Goal: Find specific page/section: Find specific page/section

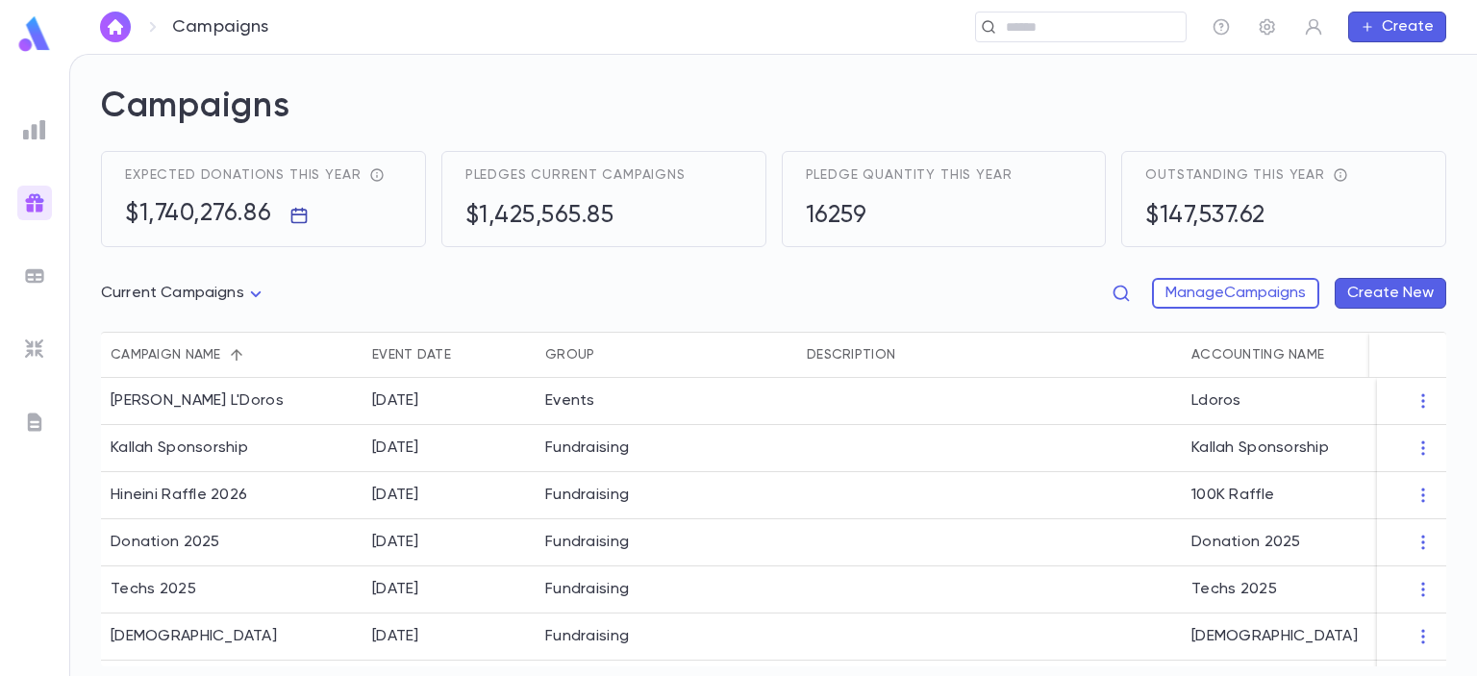
click at [304, 214] on icon "button" at bounding box center [298, 216] width 16 height 16
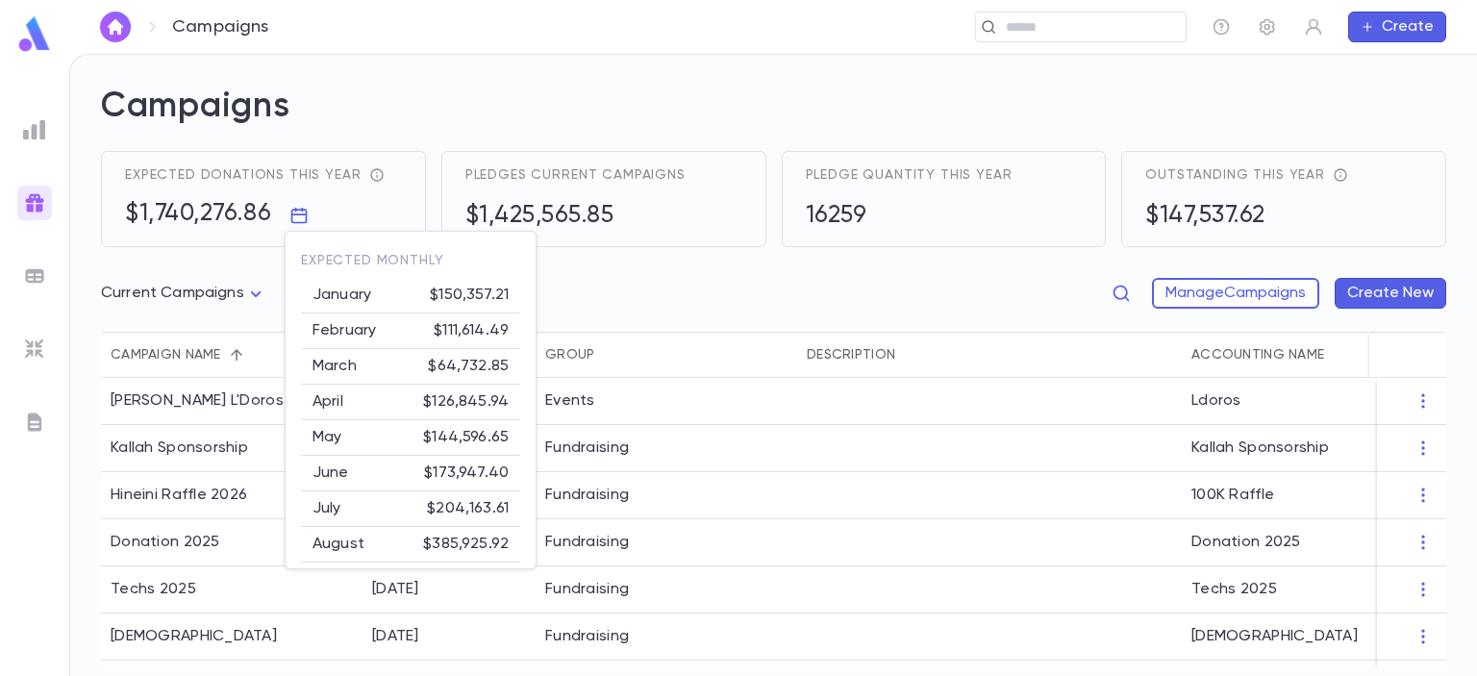
click at [588, 291] on div at bounding box center [738, 338] width 1477 height 676
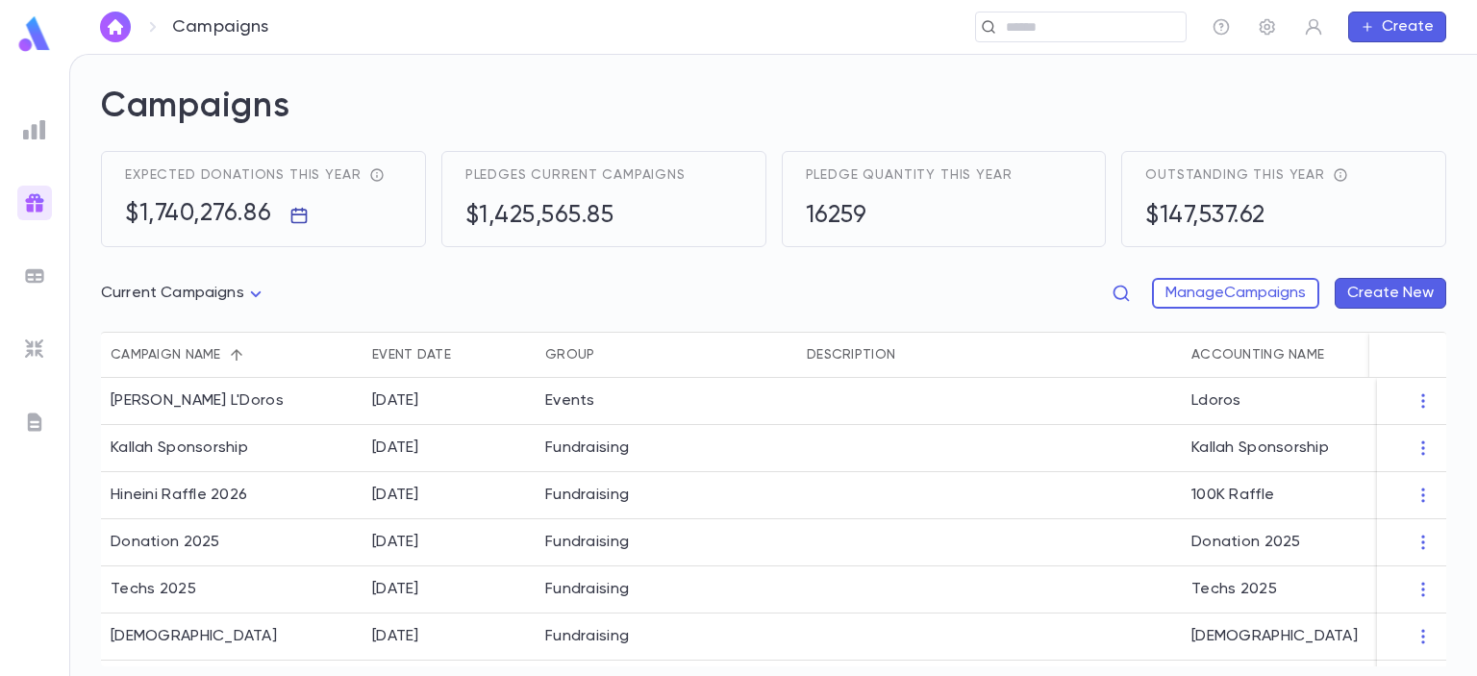
click at [296, 218] on icon "button" at bounding box center [298, 215] width 19 height 19
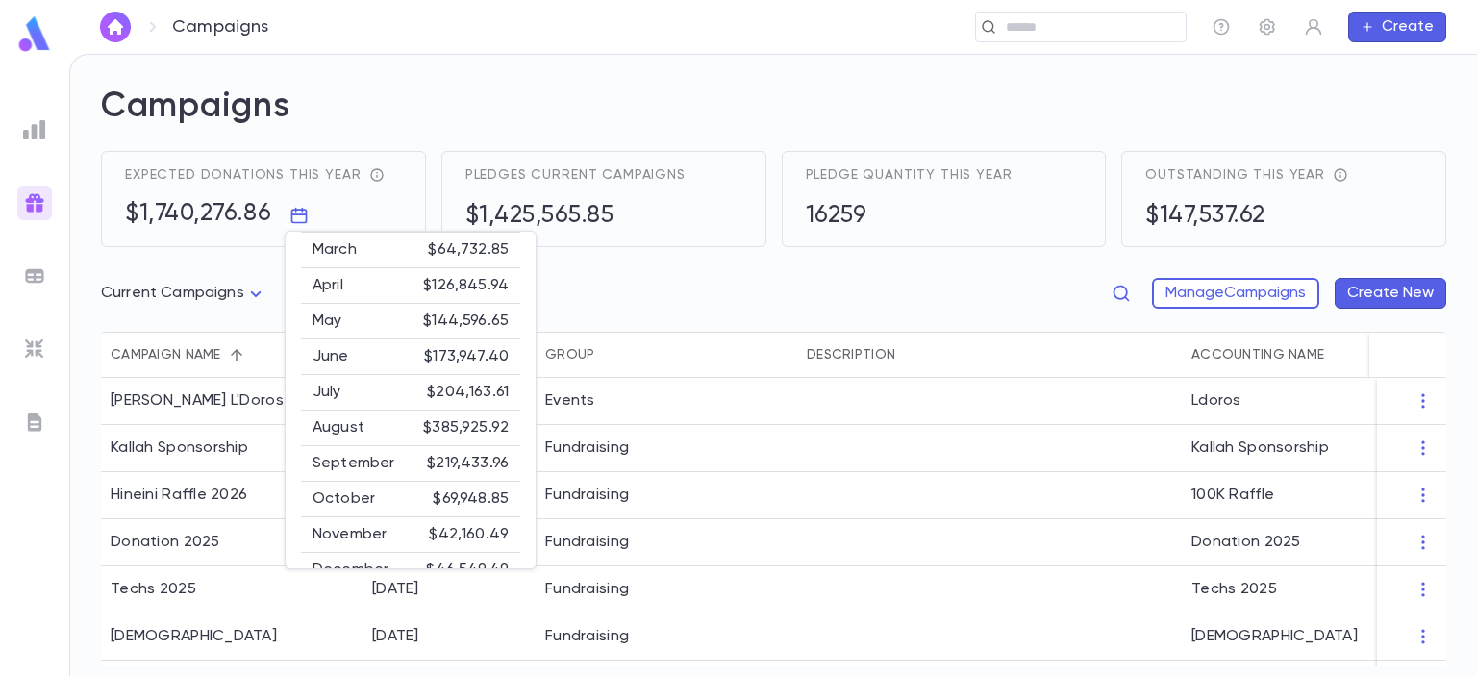
scroll to position [153, 0]
click at [424, 59] on div at bounding box center [738, 338] width 1477 height 676
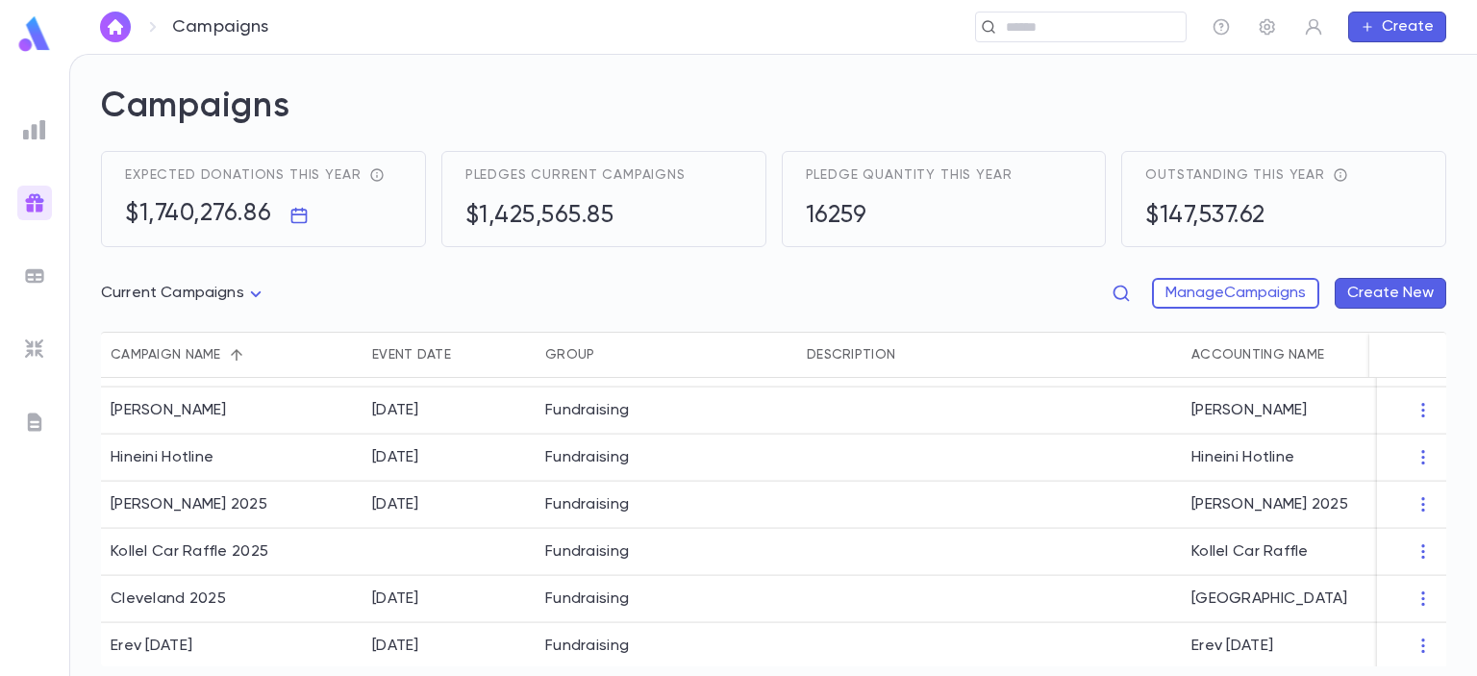
scroll to position [276, 0]
click at [192, 506] on div "[PERSON_NAME] 2025" at bounding box center [189, 501] width 157 height 19
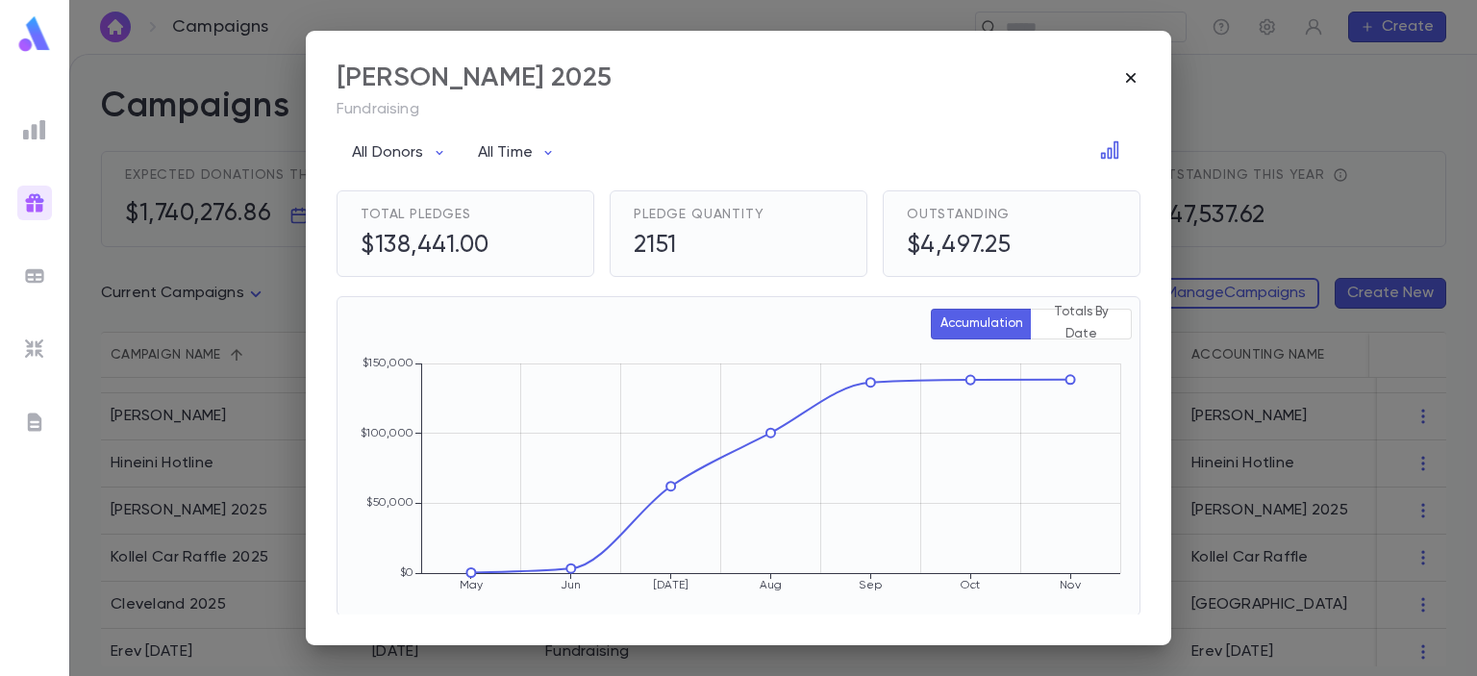
click at [1130, 78] on icon "button" at bounding box center [1131, 78] width 10 height 10
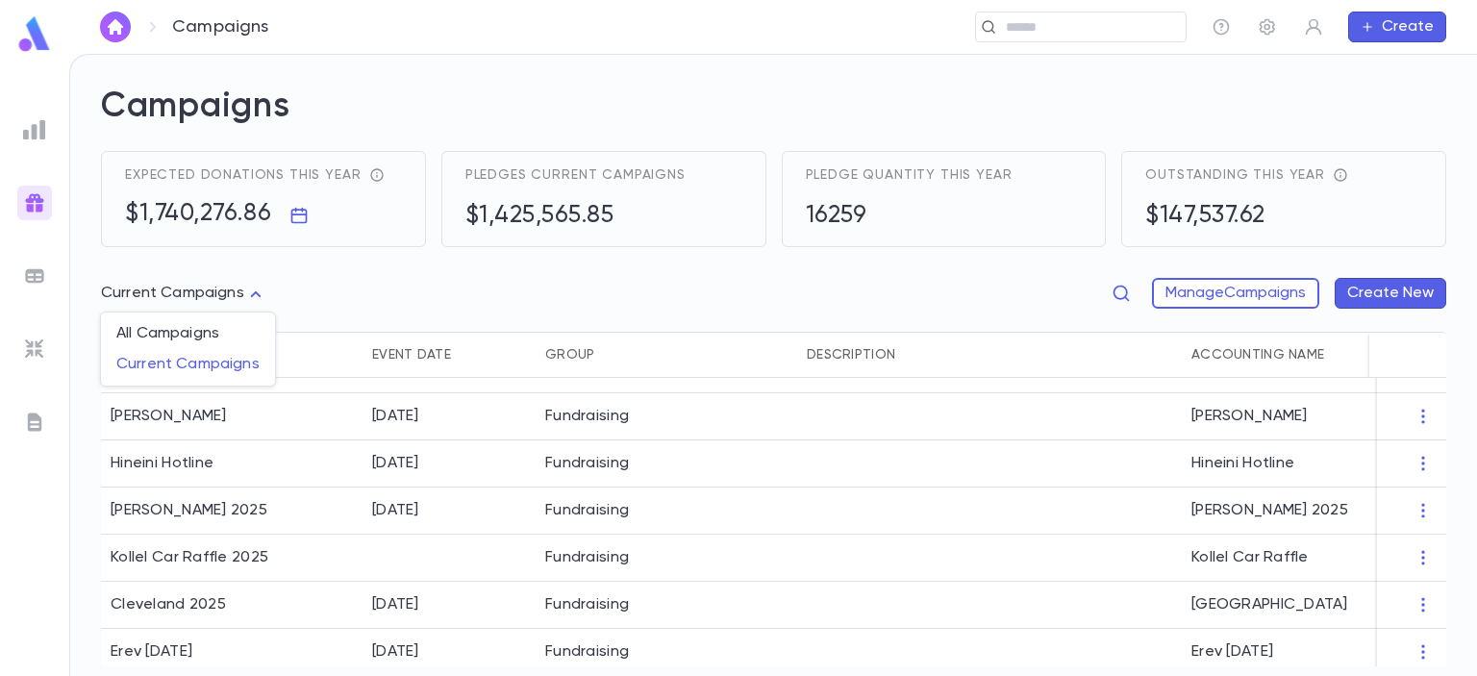
click at [231, 292] on body "Campaigns ​ Create Campaigns Expected donations this year $1,740,276.86 Pledges…" at bounding box center [738, 365] width 1477 height 622
click at [219, 338] on span "All Campaigns" at bounding box center [187, 333] width 143 height 19
type input "*****"
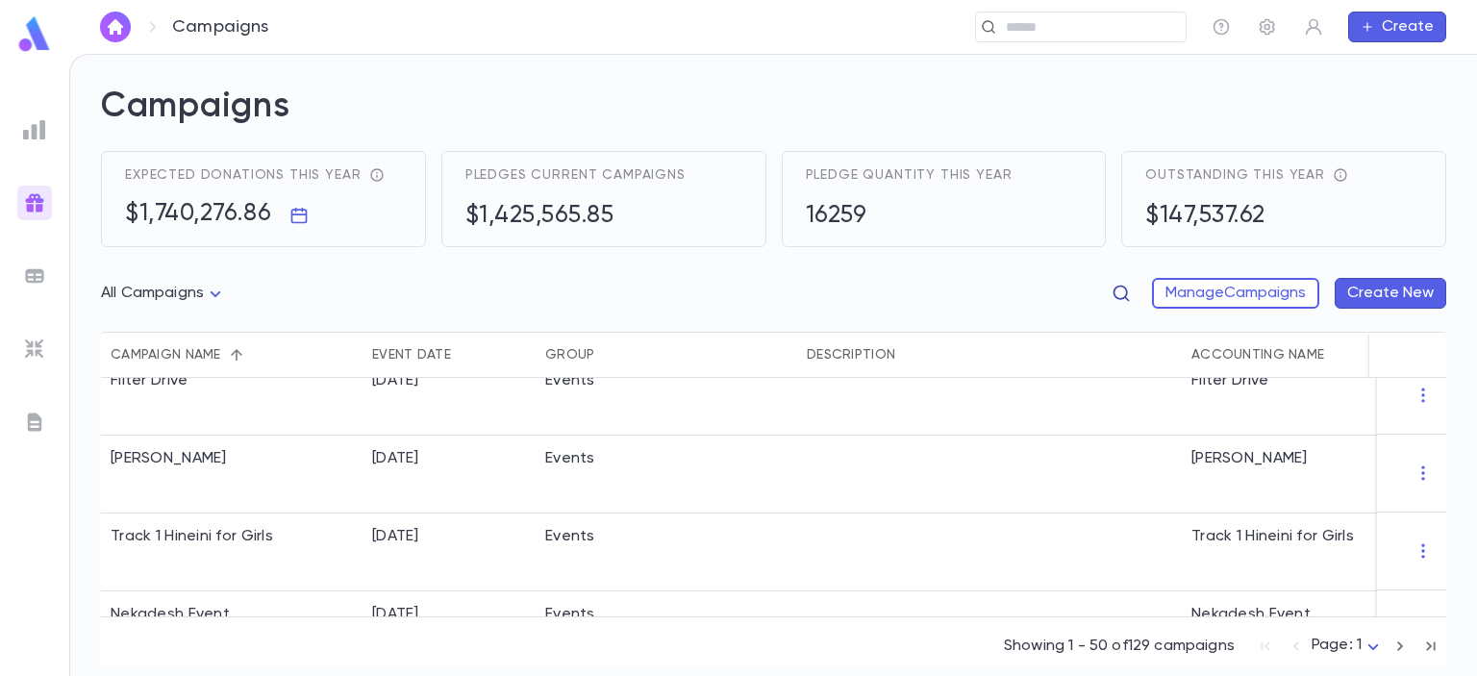
click at [1126, 286] on icon "button" at bounding box center [1120, 293] width 19 height 19
type input "*"
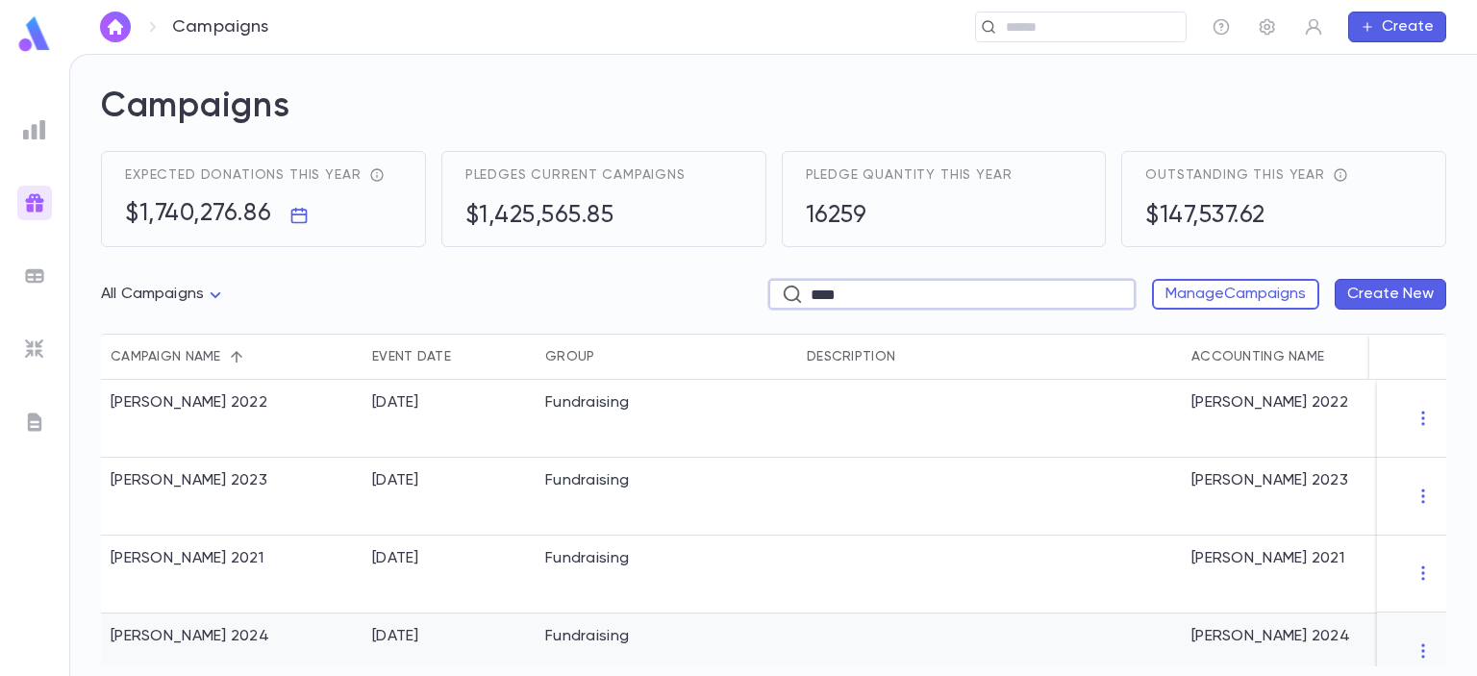
type input "****"
click at [269, 634] on div "[PERSON_NAME] 2024" at bounding box center [190, 636] width 159 height 19
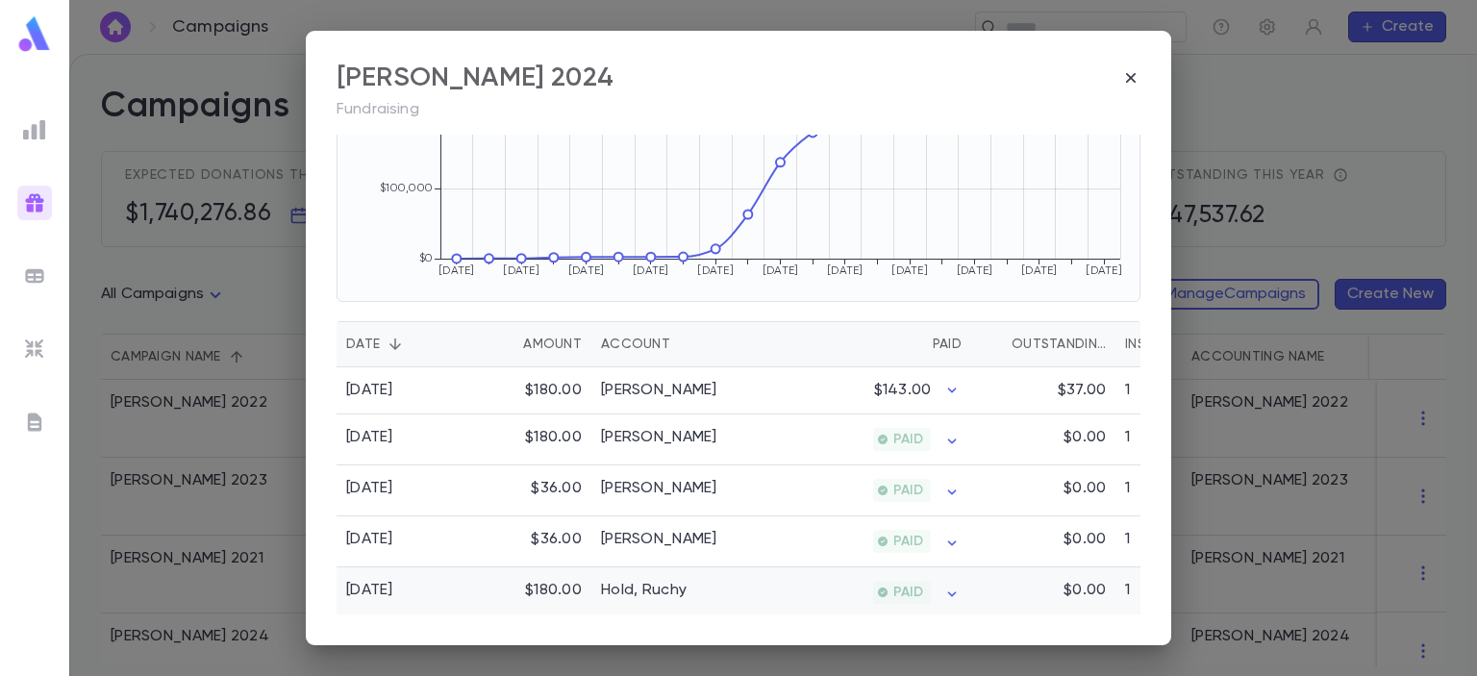
scroll to position [323, 0]
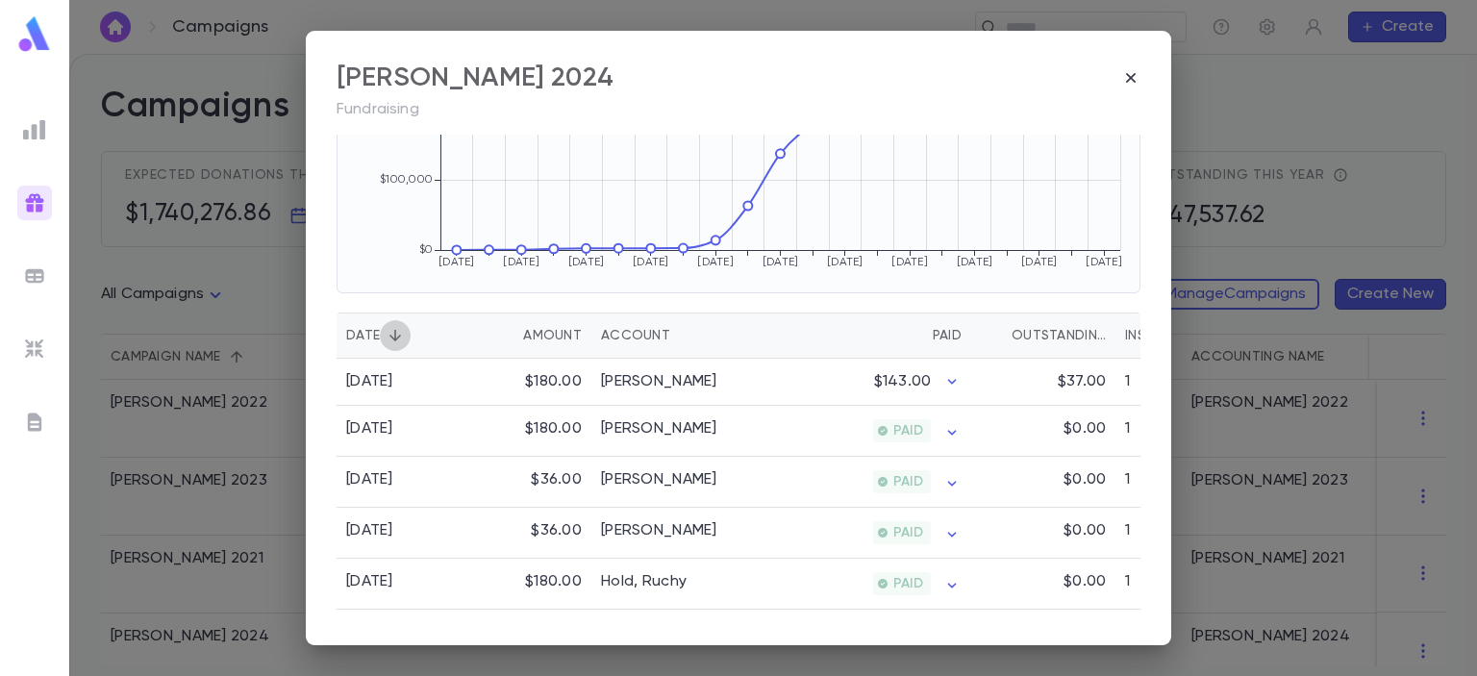
click at [393, 338] on icon "Sort" at bounding box center [395, 336] width 12 height 12
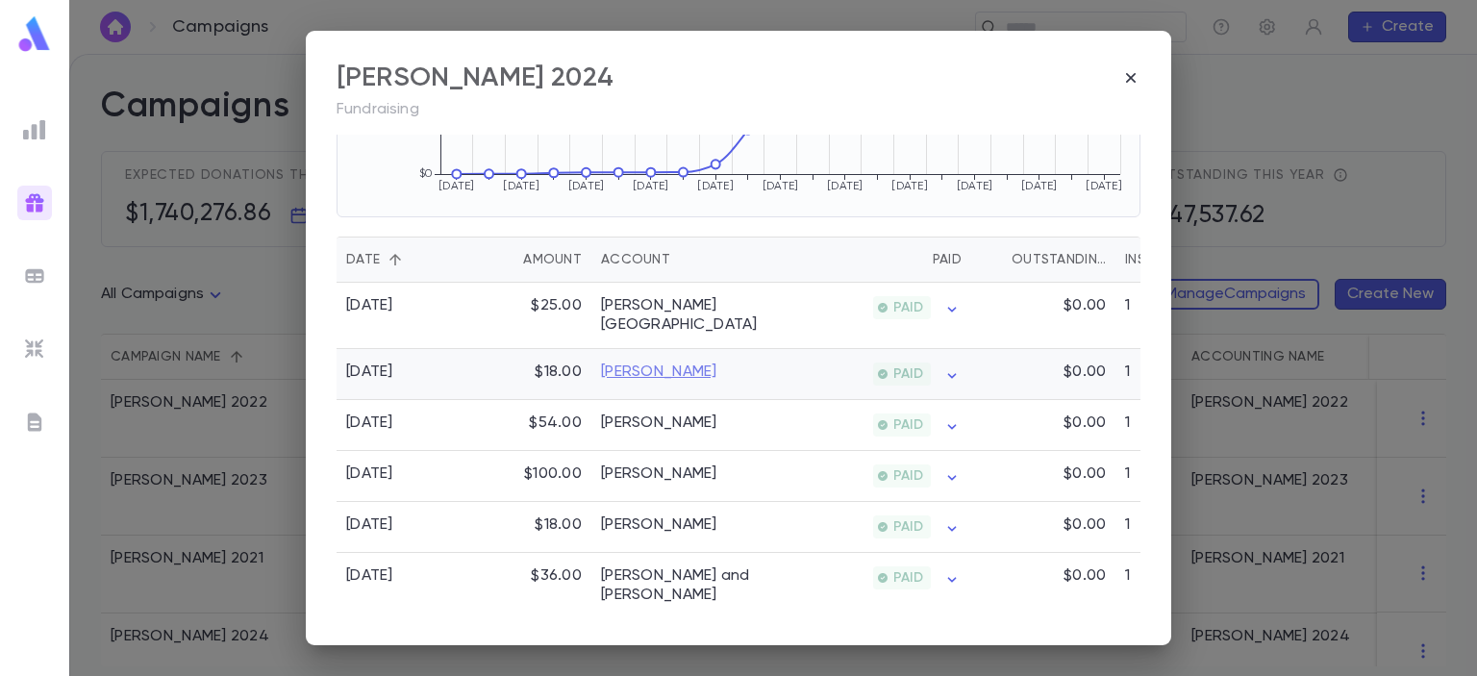
scroll to position [398, 0]
click at [642, 305] on link "[PERSON_NAME][GEOGRAPHIC_DATA]" at bounding box center [687, 316] width 173 height 38
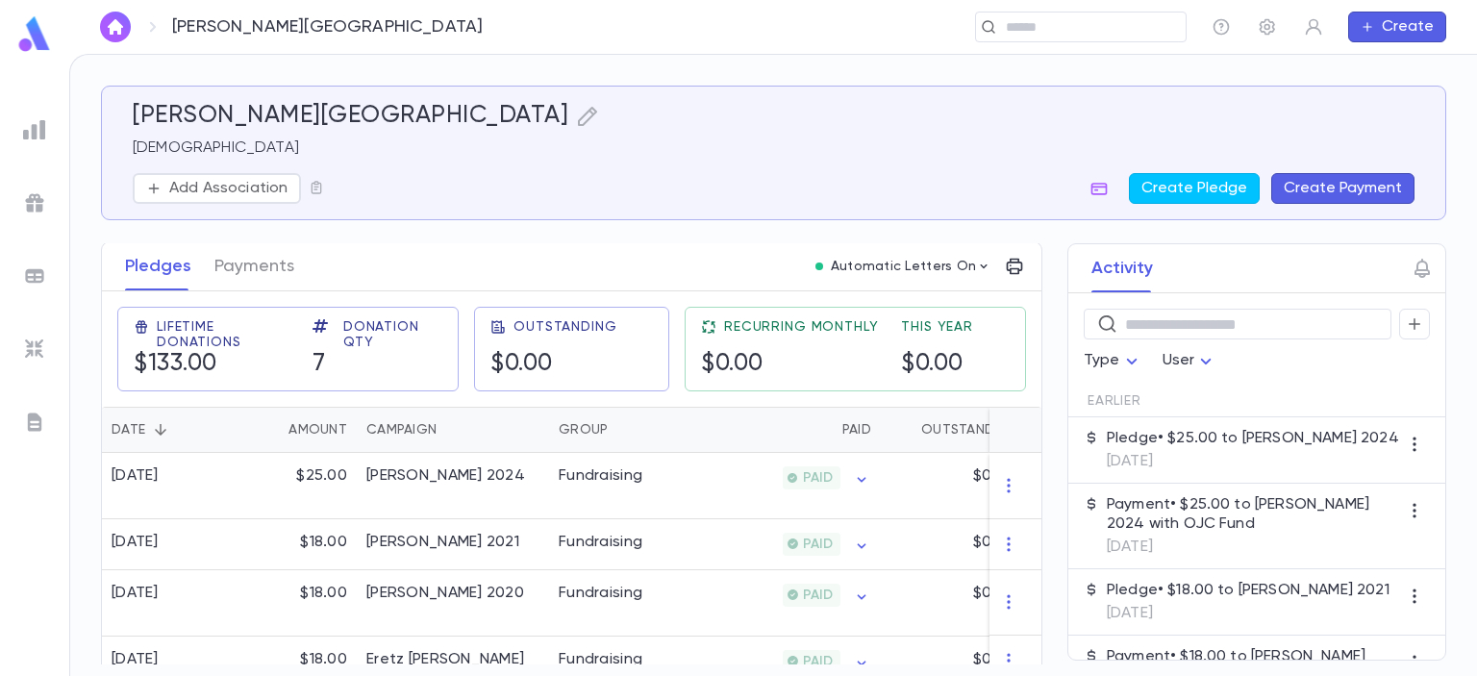
scroll to position [259, 0]
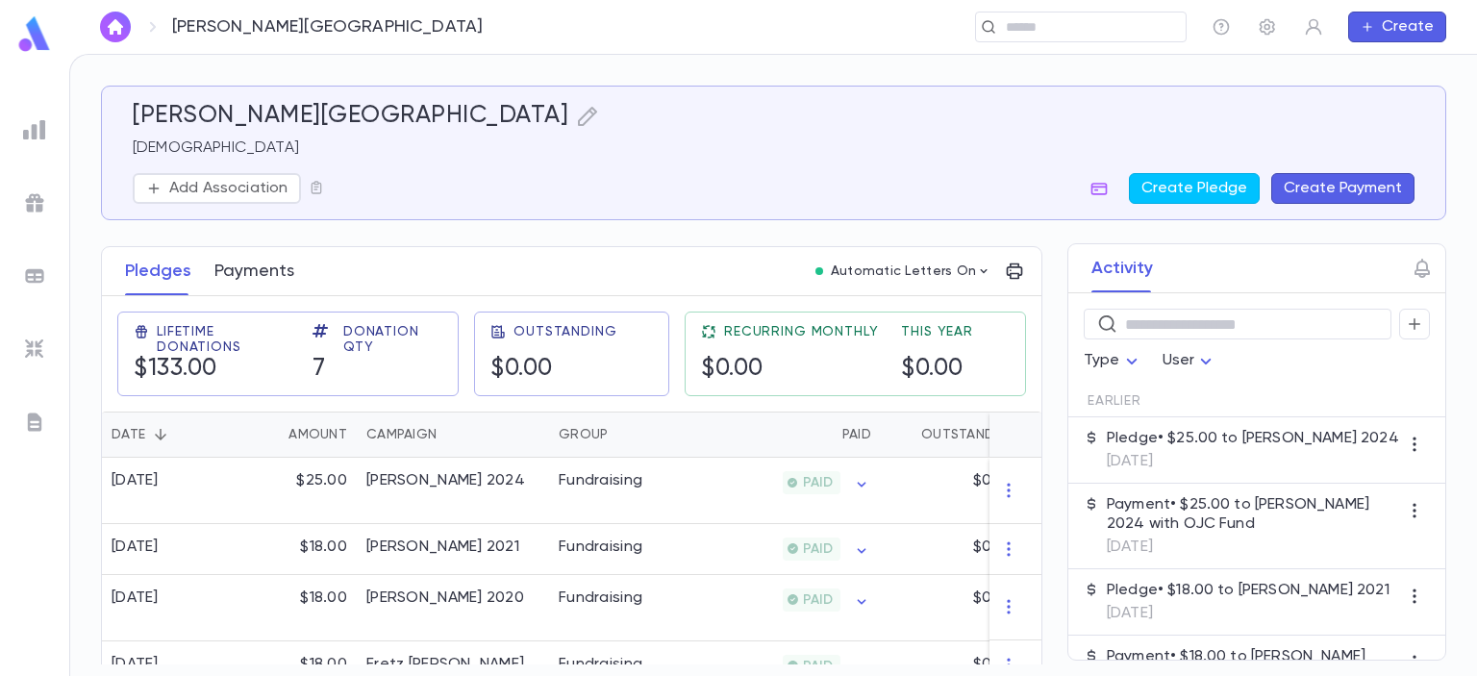
click at [245, 271] on button "Payments" at bounding box center [254, 271] width 80 height 48
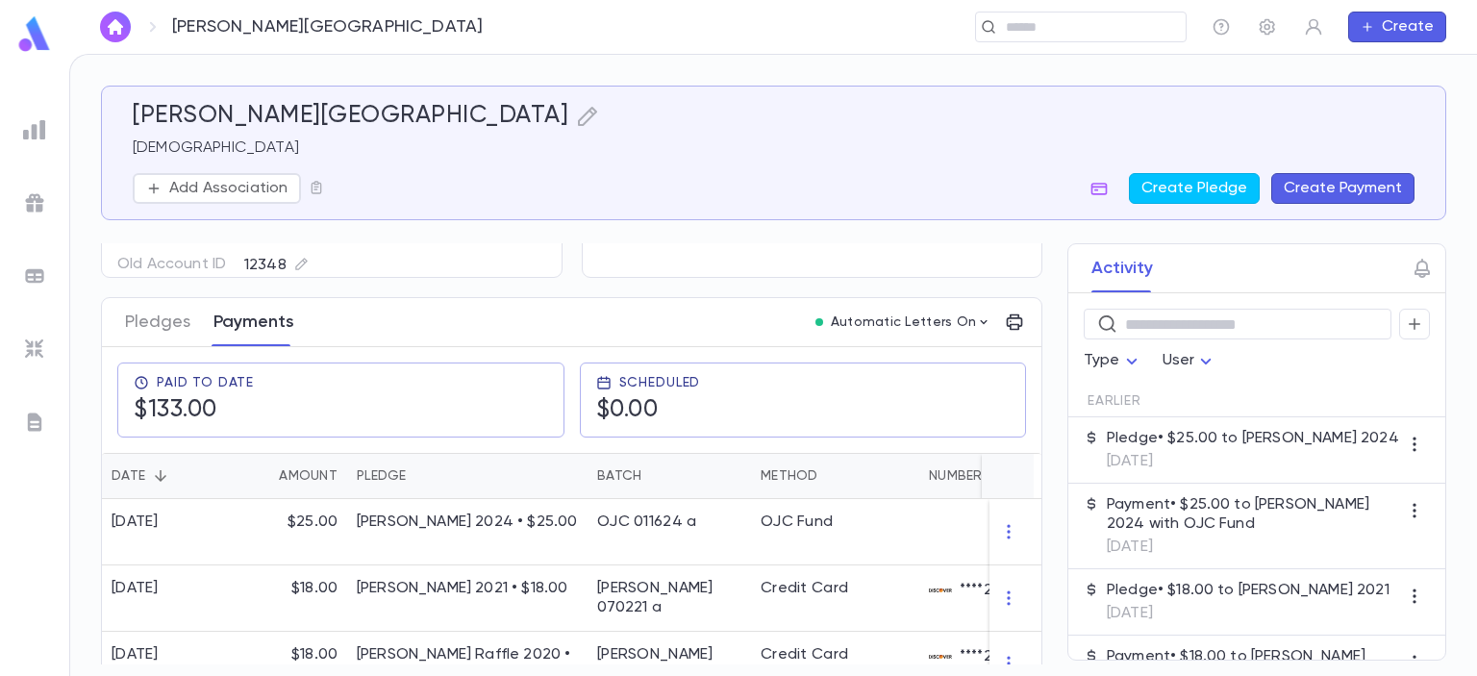
scroll to position [258, 0]
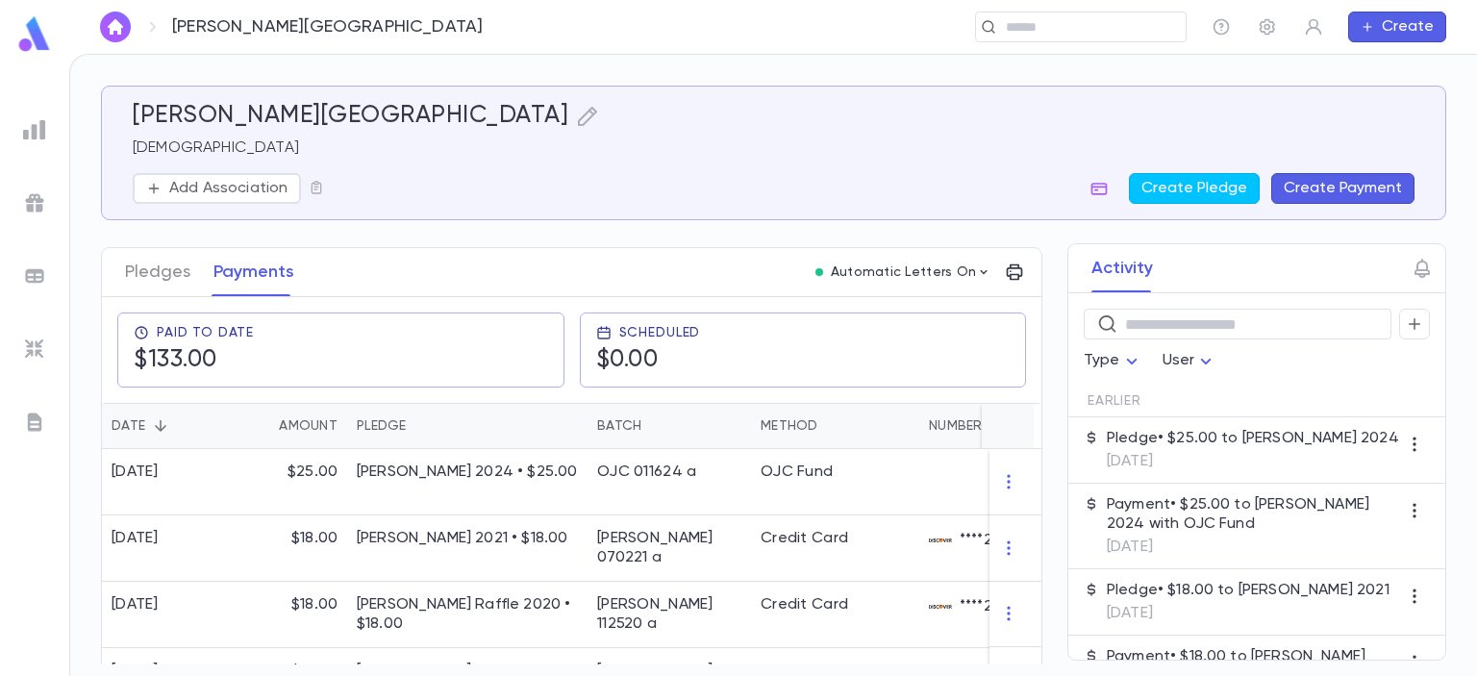
click at [35, 209] on img at bounding box center [34, 202] width 23 height 23
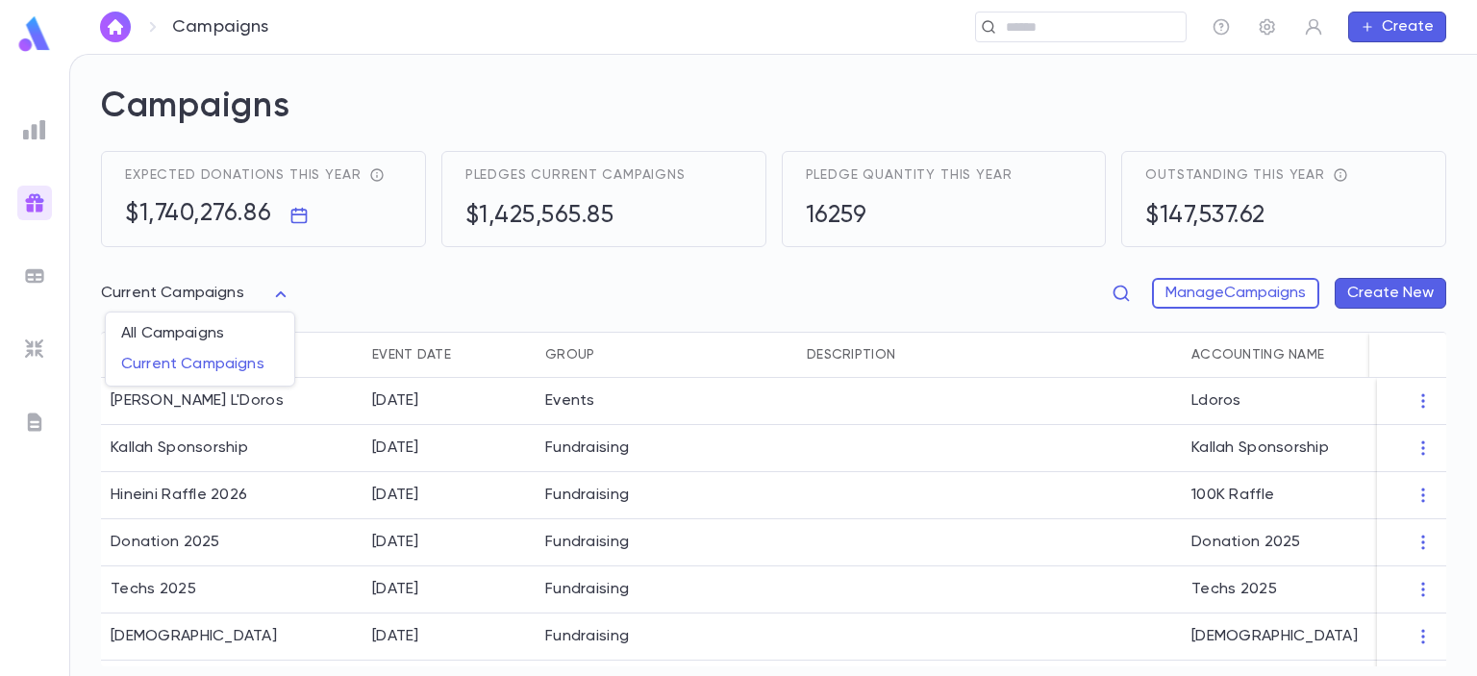
click at [167, 290] on body "Campaigns ​ Create Campaigns Expected donations this year $1,740,276.86 Pledges…" at bounding box center [738, 365] width 1477 height 622
click at [176, 335] on span "All Campaigns" at bounding box center [200, 333] width 158 height 19
type input "*****"
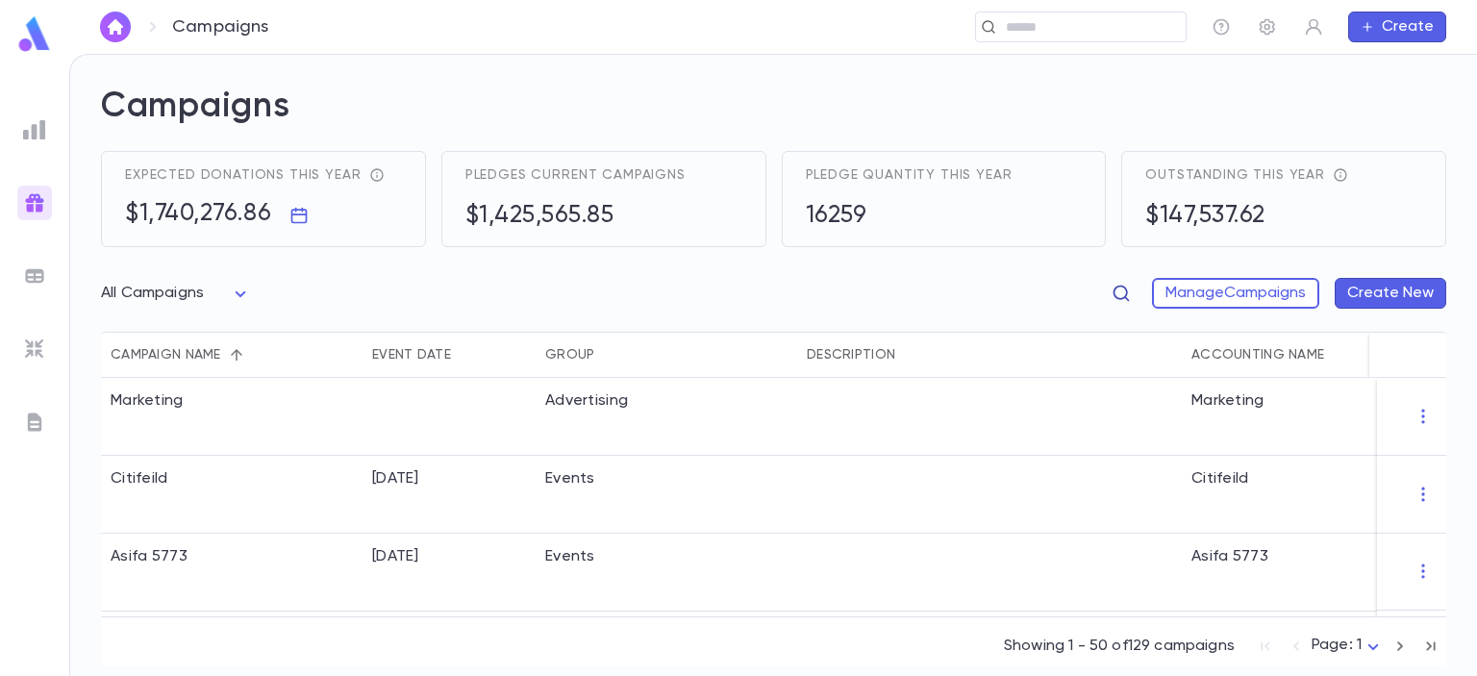
click at [1106, 282] on button "button" at bounding box center [1121, 293] width 31 height 31
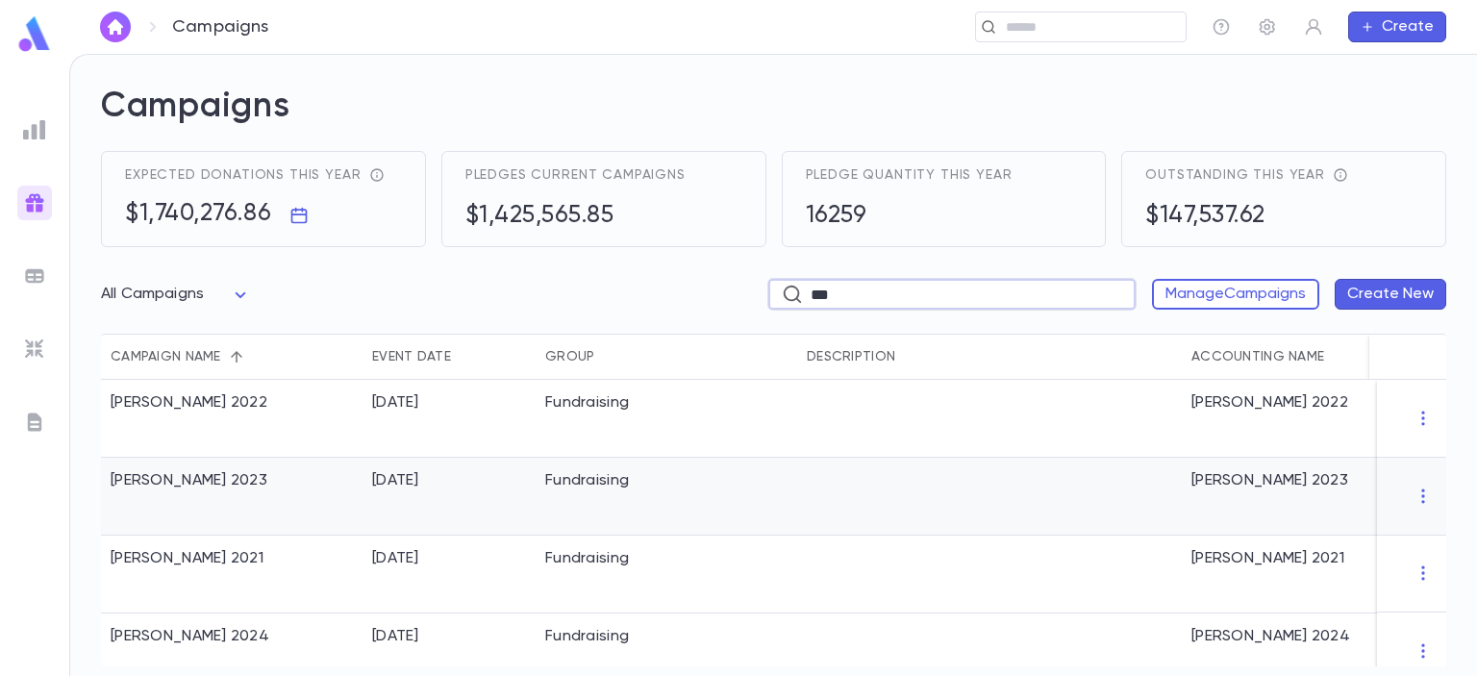
type input "***"
click at [329, 492] on div "[PERSON_NAME] 2023" at bounding box center [231, 497] width 261 height 78
